Goal: Task Accomplishment & Management: Manage account settings

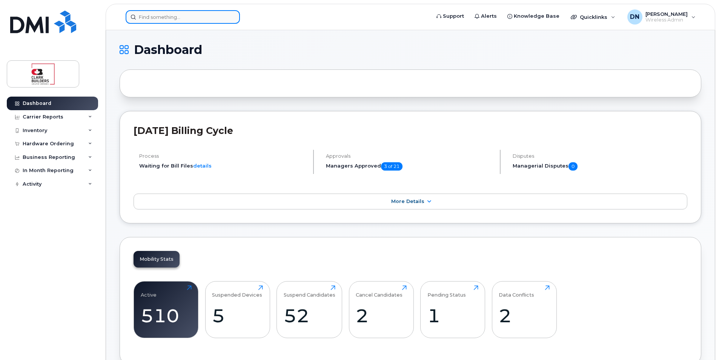
click at [197, 19] on input at bounding box center [183, 17] width 114 height 14
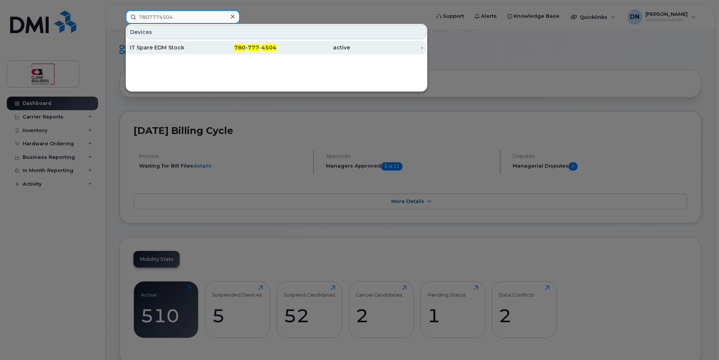
type input "7807774504"
click at [272, 49] on span "4504" at bounding box center [268, 47] width 15 height 7
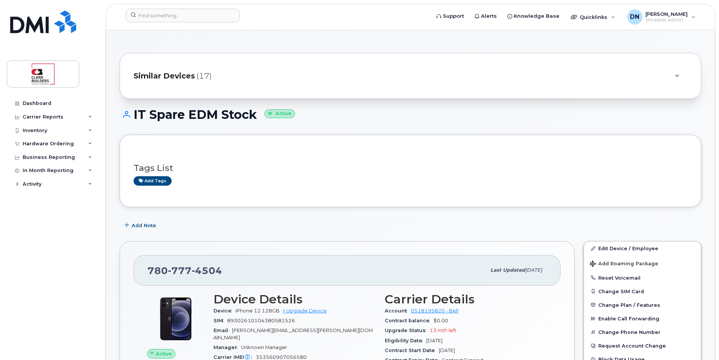
scroll to position [151, 0]
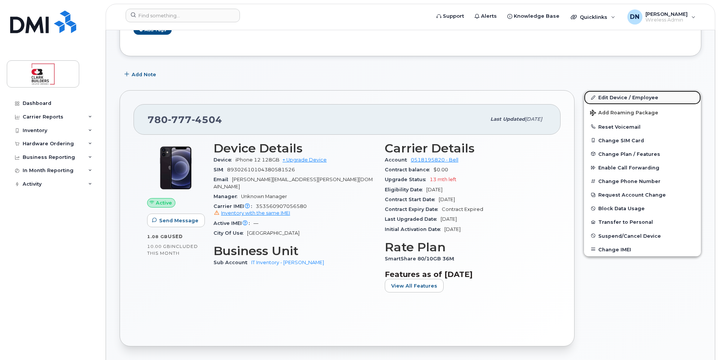
click at [632, 96] on link "Edit Device / Employee" at bounding box center [642, 98] width 117 height 14
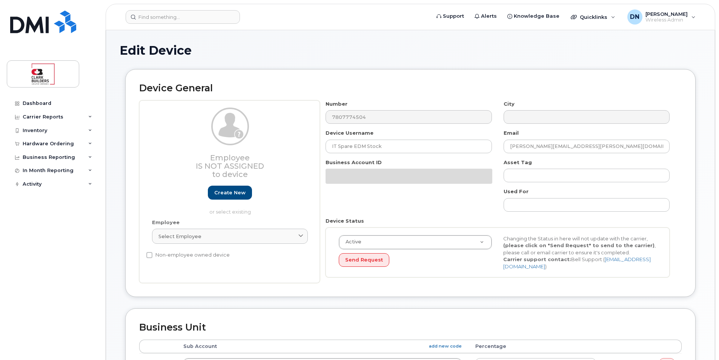
select select "24207"
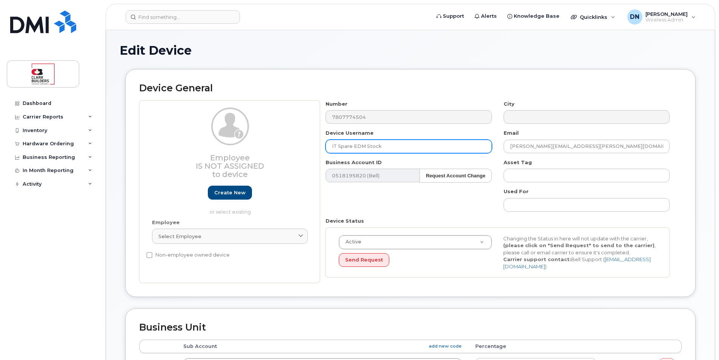
drag, startPoint x: 418, startPoint y: 145, endPoint x: 201, endPoint y: 147, distance: 216.5
click at [201, 147] on div "Employee Is not assigned to device Create new or select existing Employee Selec…" at bounding box center [410, 191] width 542 height 183
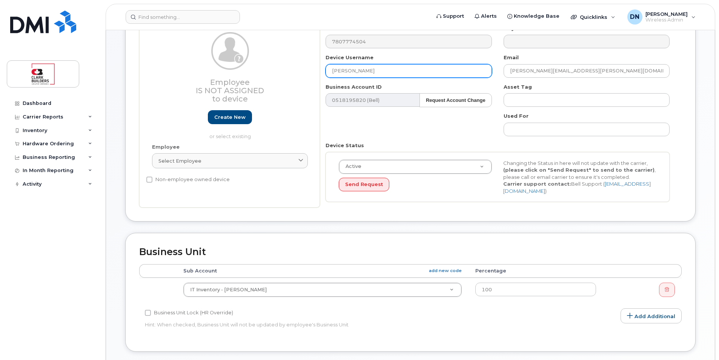
scroll to position [189, 0]
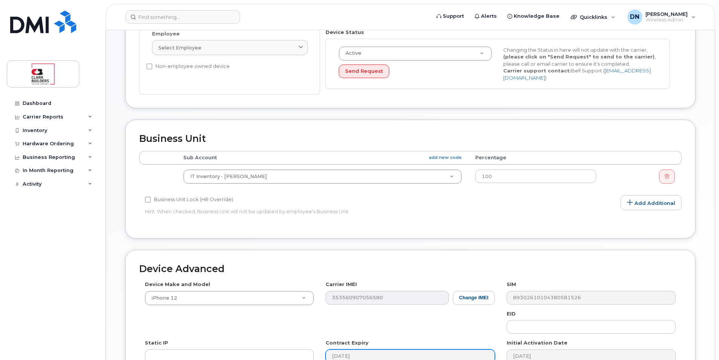
type input "[PERSON_NAME]"
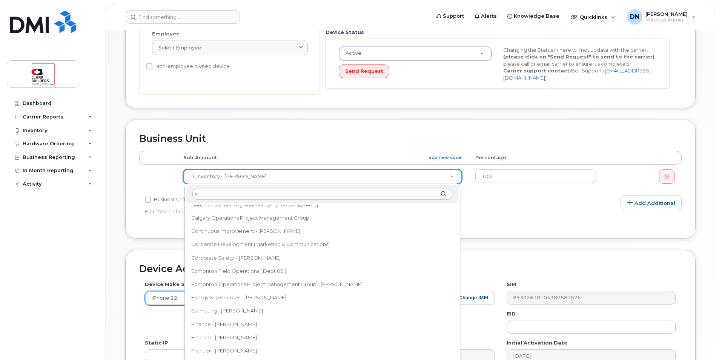
scroll to position [0, 0]
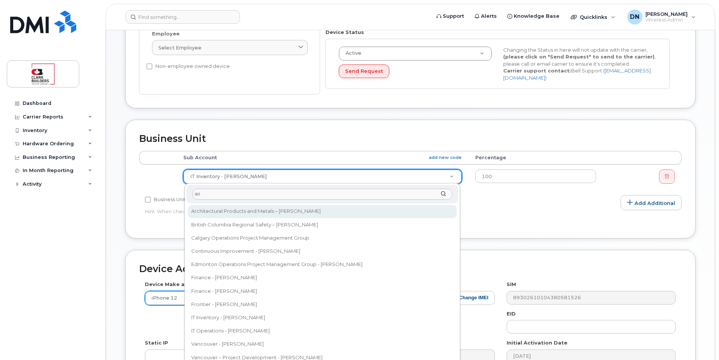
type input "a"
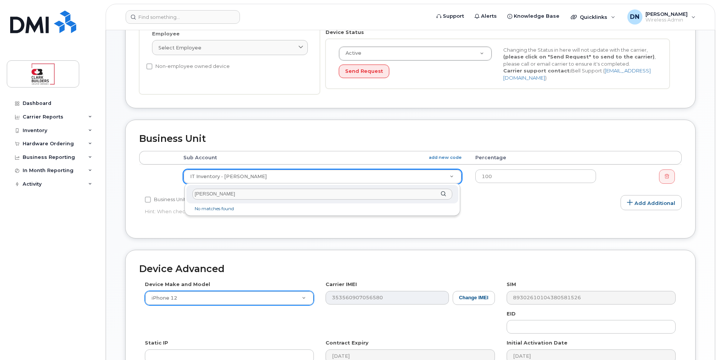
type input "mckendry"
drag, startPoint x: 327, startPoint y: 194, endPoint x: 124, endPoint y: 211, distance: 203.6
click at [124, 211] on body "Support Alerts Knowledge Base Quicklinks Suspend / Cancel Device Change SIM Car…" at bounding box center [359, 142] width 719 height 663
type input "m"
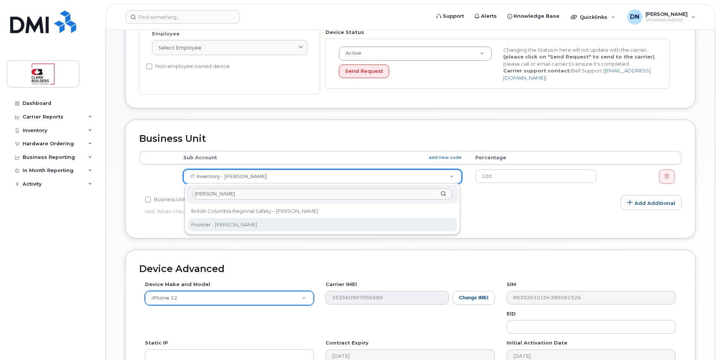
type input "ron"
select select "43358"
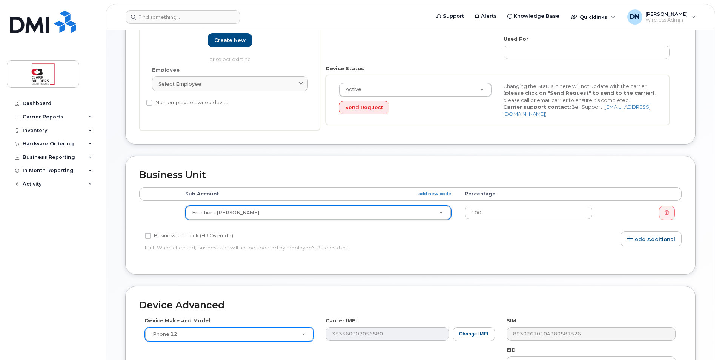
scroll to position [303, 0]
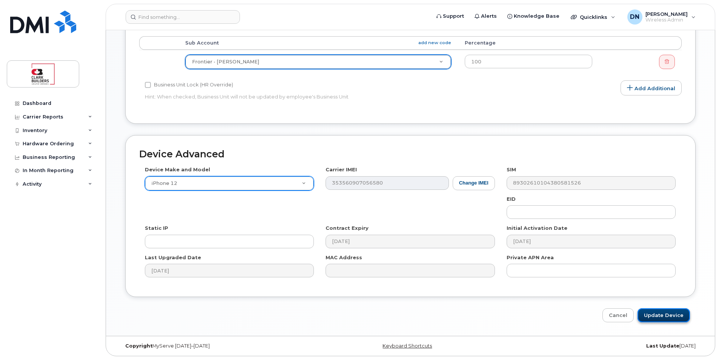
click at [665, 312] on input "Update Device" at bounding box center [664, 315] width 52 height 14
type input "Saving..."
